Goal: Navigation & Orientation: Understand site structure

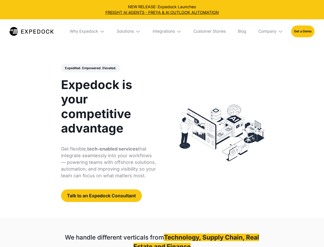
select select
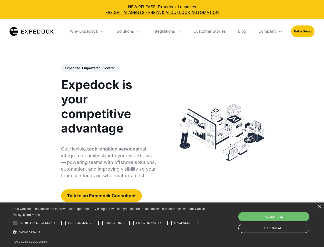
click at [162, 31] on div "Integrations" at bounding box center [164, 31] width 22 height 5
click at [88, 31] on div "Why Expedock" at bounding box center [84, 31] width 29 height 5
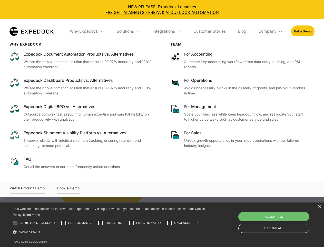
click at [129, 31] on div "Solutions" at bounding box center [125, 31] width 17 height 5
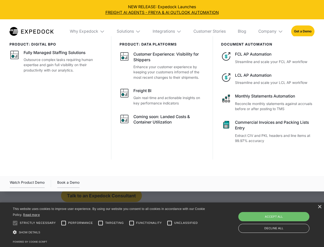
click at [167, 31] on div "Integrations" at bounding box center [164, 31] width 22 height 5
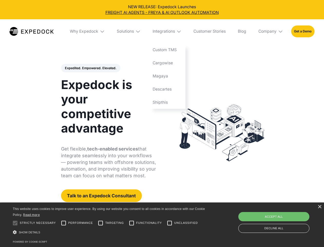
click at [271, 31] on div "Company" at bounding box center [268, 31] width 18 height 5
click at [90, 68] on div "Expedited. Empowered. Elevated. Automate Freight Document Extraction at 99.97% …" at bounding box center [108, 133] width 95 height 138
click at [15, 223] on div at bounding box center [15, 223] width 10 height 10
click at [64, 223] on input "Performance" at bounding box center [64, 223] width 10 height 10
checkbox input "true"
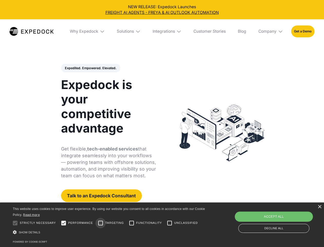
click at [101, 223] on input "Targeting" at bounding box center [101, 223] width 10 height 10
checkbox input "true"
click at [132, 223] on input "Functionality" at bounding box center [132, 223] width 10 height 10
checkbox input "true"
